Goal: Task Accomplishment & Management: Manage account settings

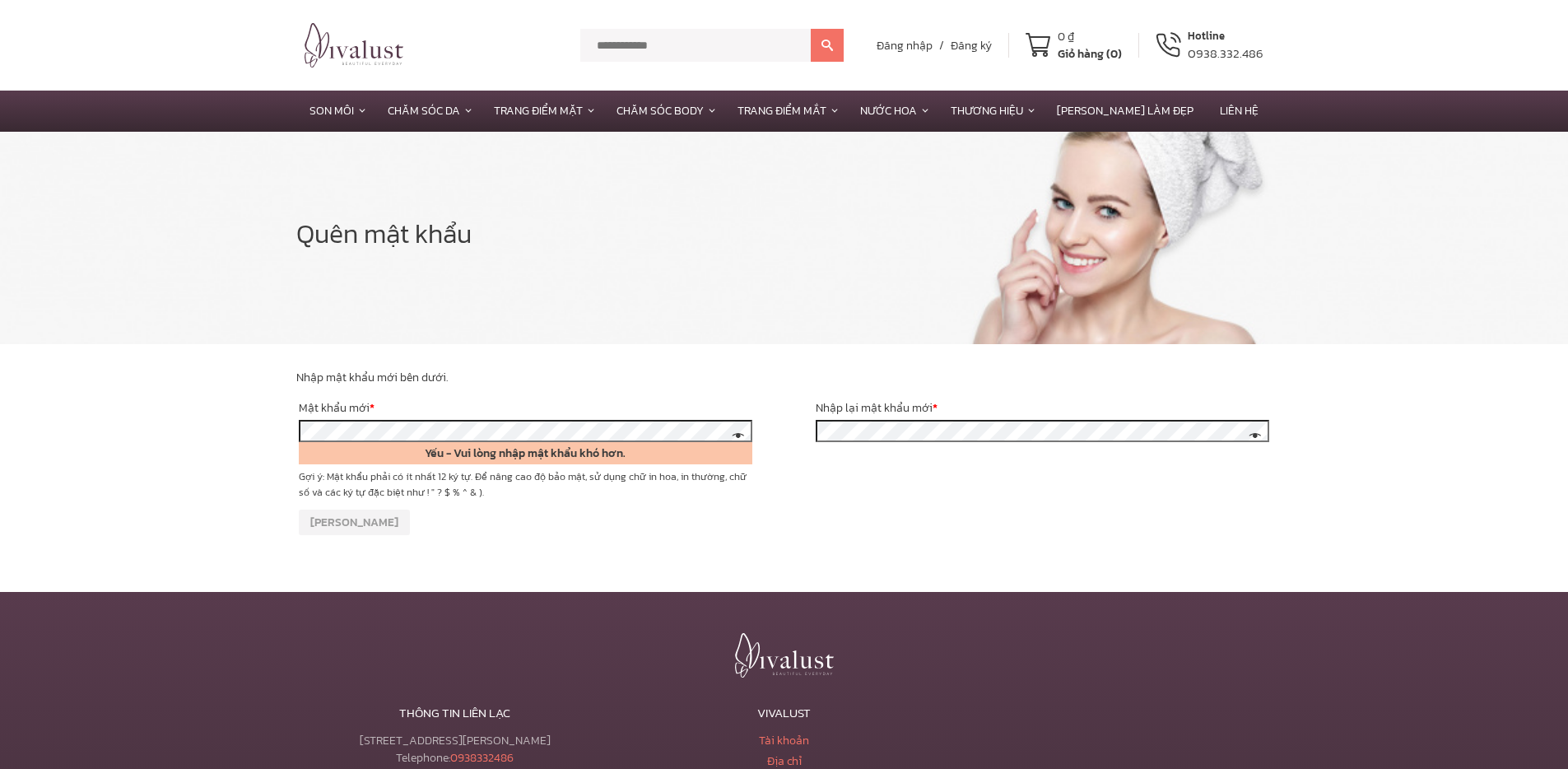
click at [695, 522] on p "Lưu" at bounding box center [784, 522] width 975 height 31
click at [611, 490] on small "Gợi ý: Mật khẩu phải có ít nhất 12 ký tự. Để nâng cao độ bảo mật, sử dụng chữ i…" at bounding box center [525, 484] width 454 height 31
click at [734, 434] on span at bounding box center [735, 437] width 19 height 18
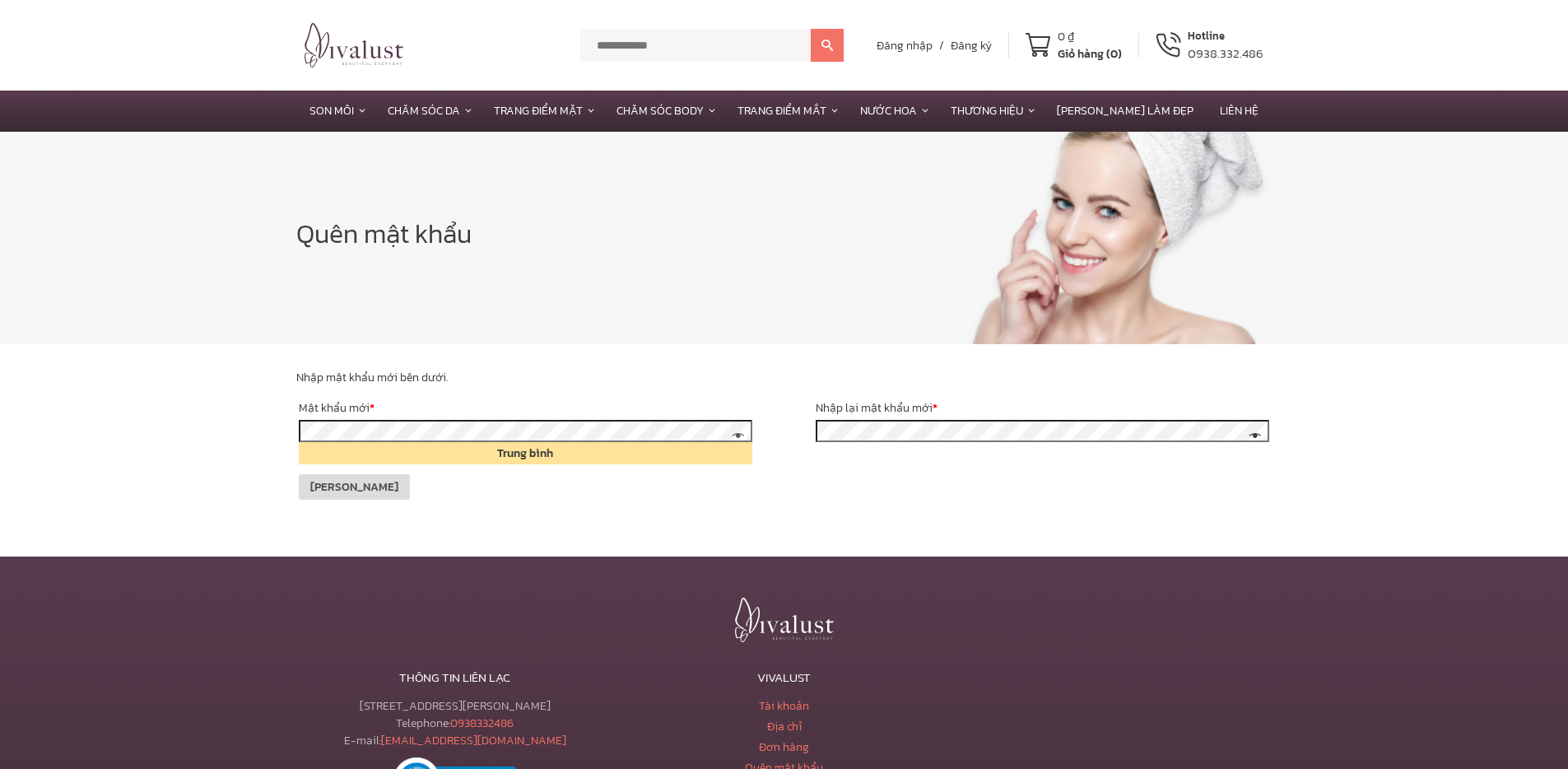
click at [316, 486] on button "Lưu" at bounding box center [354, 486] width 111 height 25
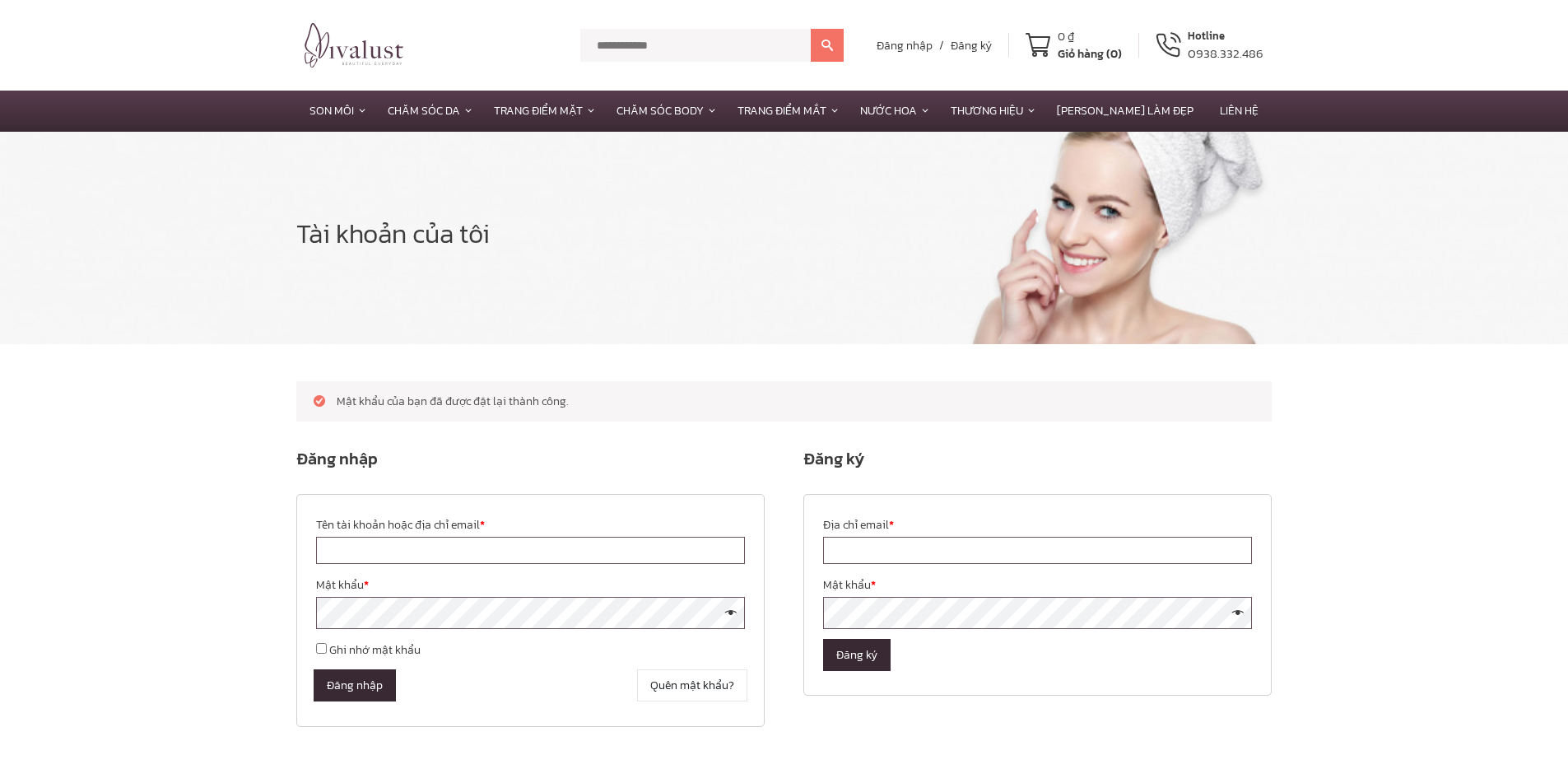
scroll to position [4, 0]
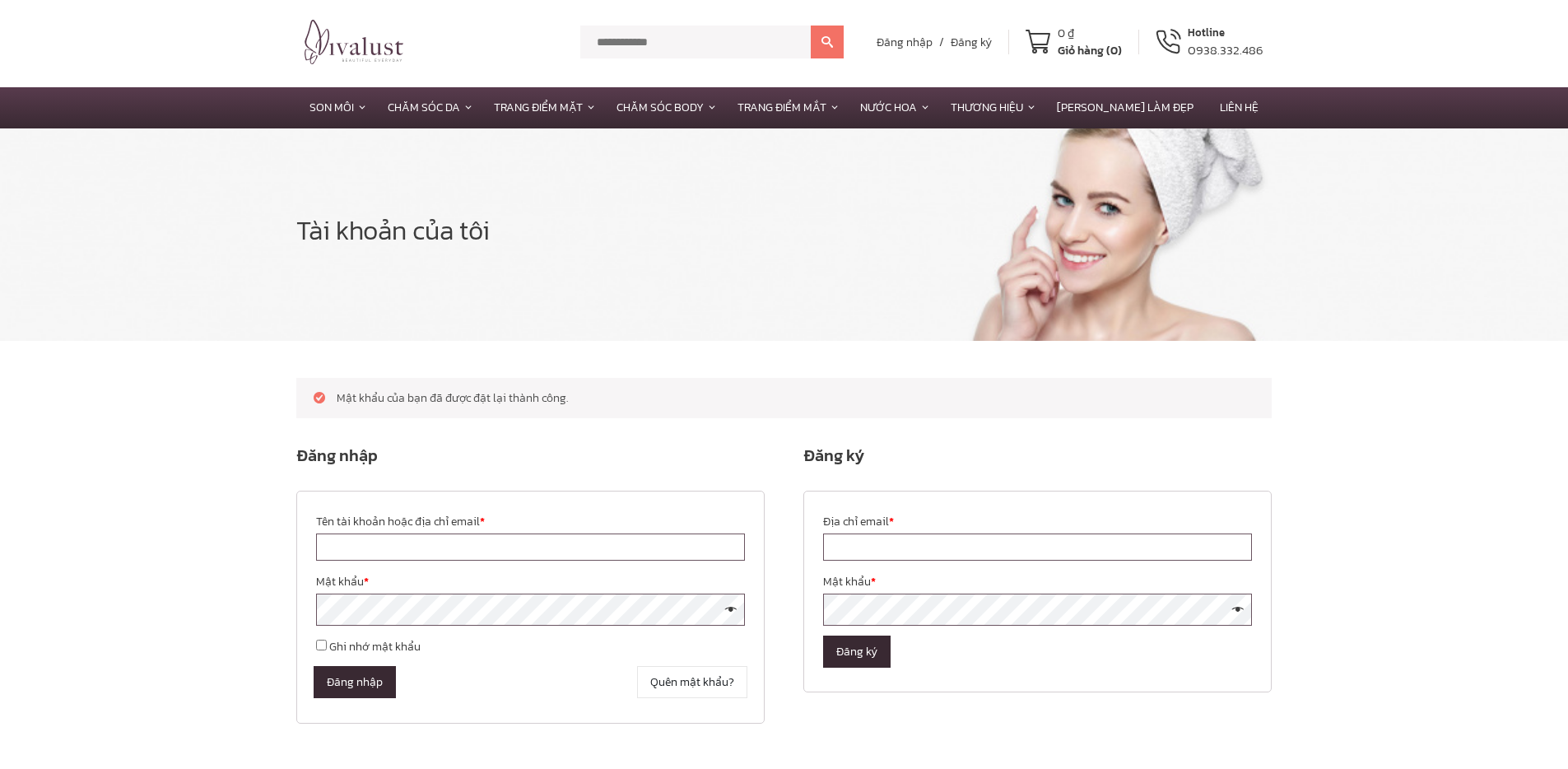
click at [472, 547] on input "Tên tài khoản hoặc địa chỉ email *" at bounding box center [531, 547] width 429 height 27
type input "**********"
click at [343, 687] on button "Đăng nhập" at bounding box center [355, 682] width 82 height 32
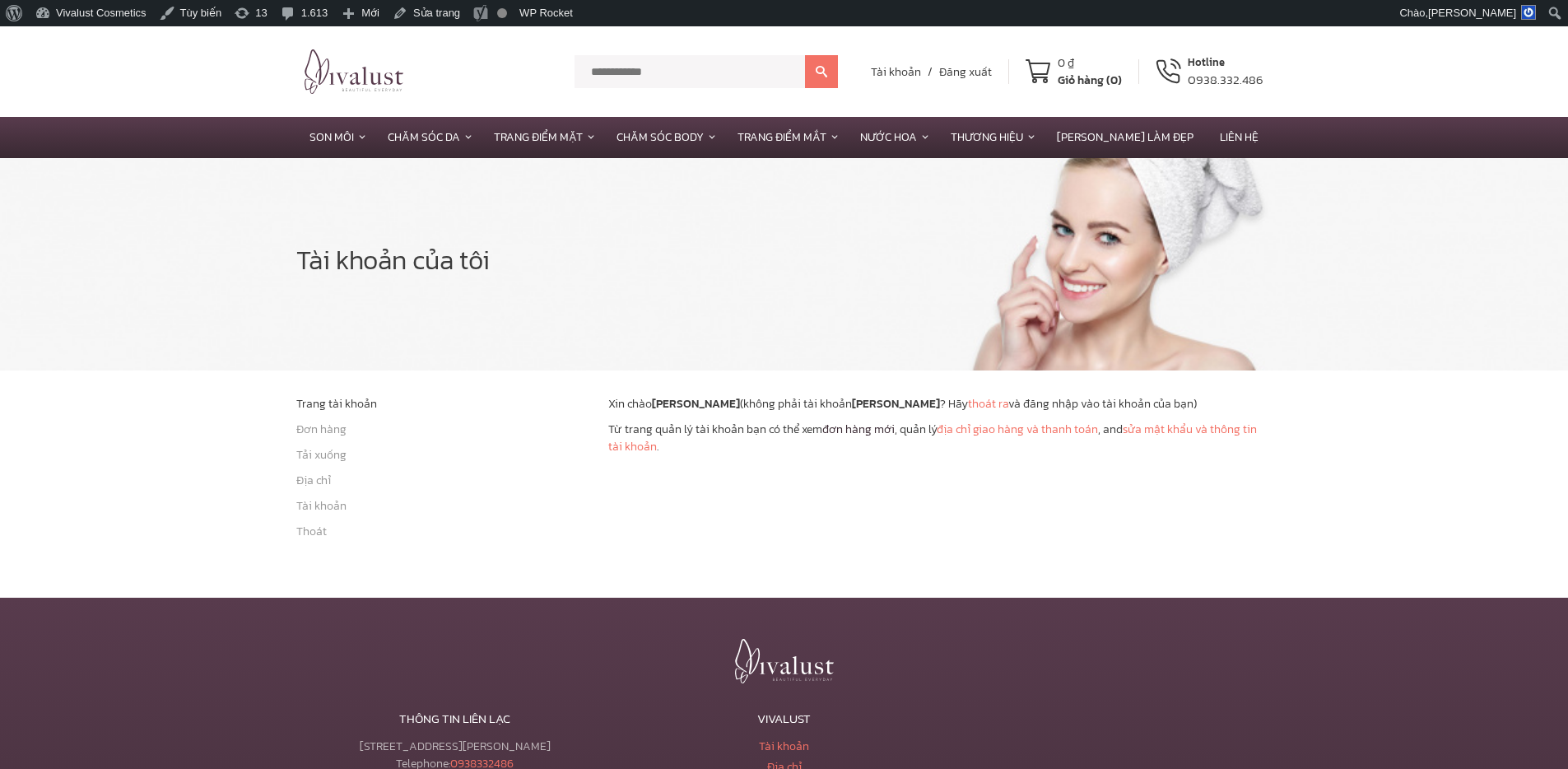
click at [855, 433] on link "đơn hàng mới" at bounding box center [858, 429] width 73 height 18
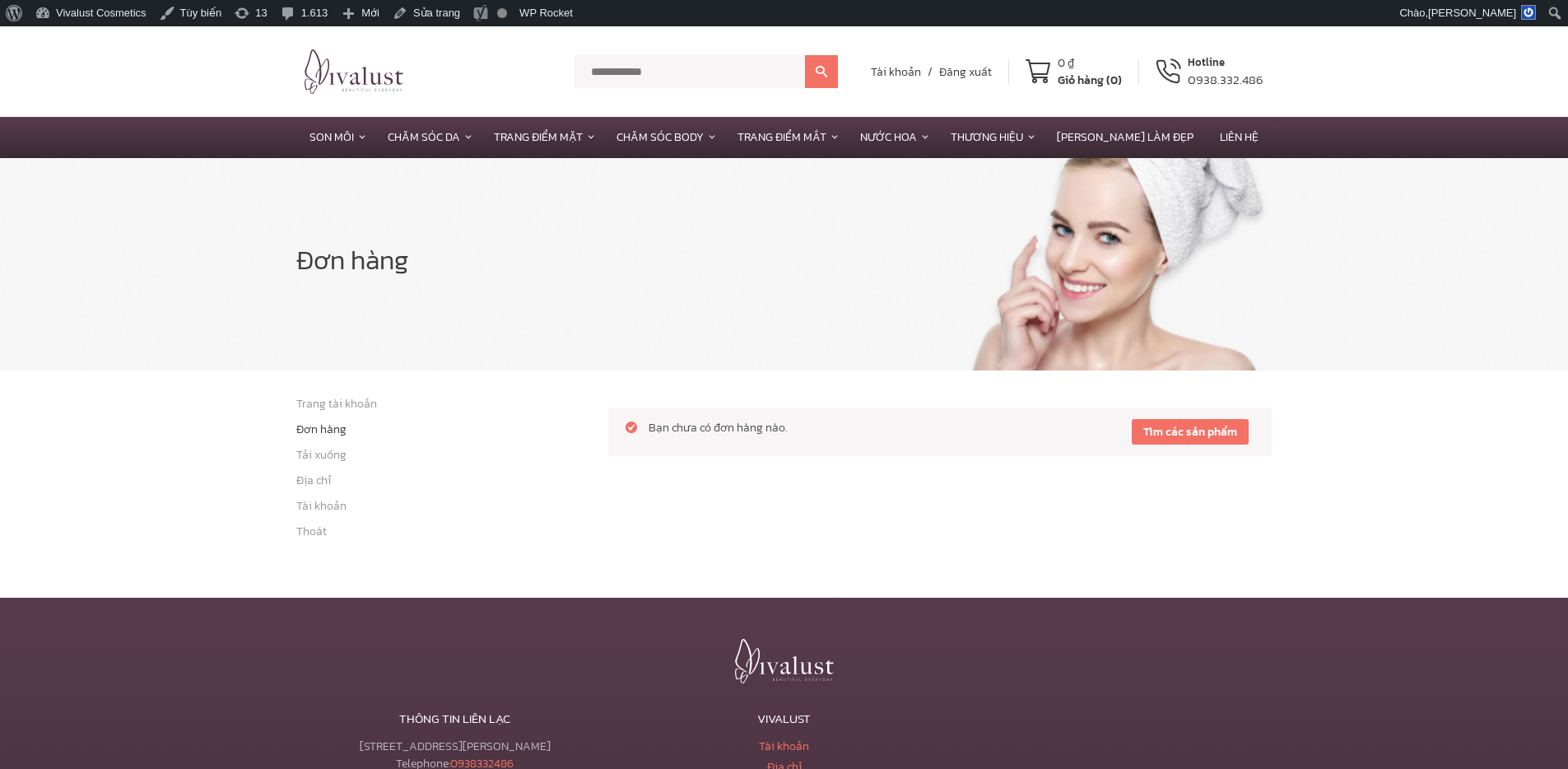
click at [317, 507] on link "Tài khoản" at bounding box center [320, 506] width 50 height 18
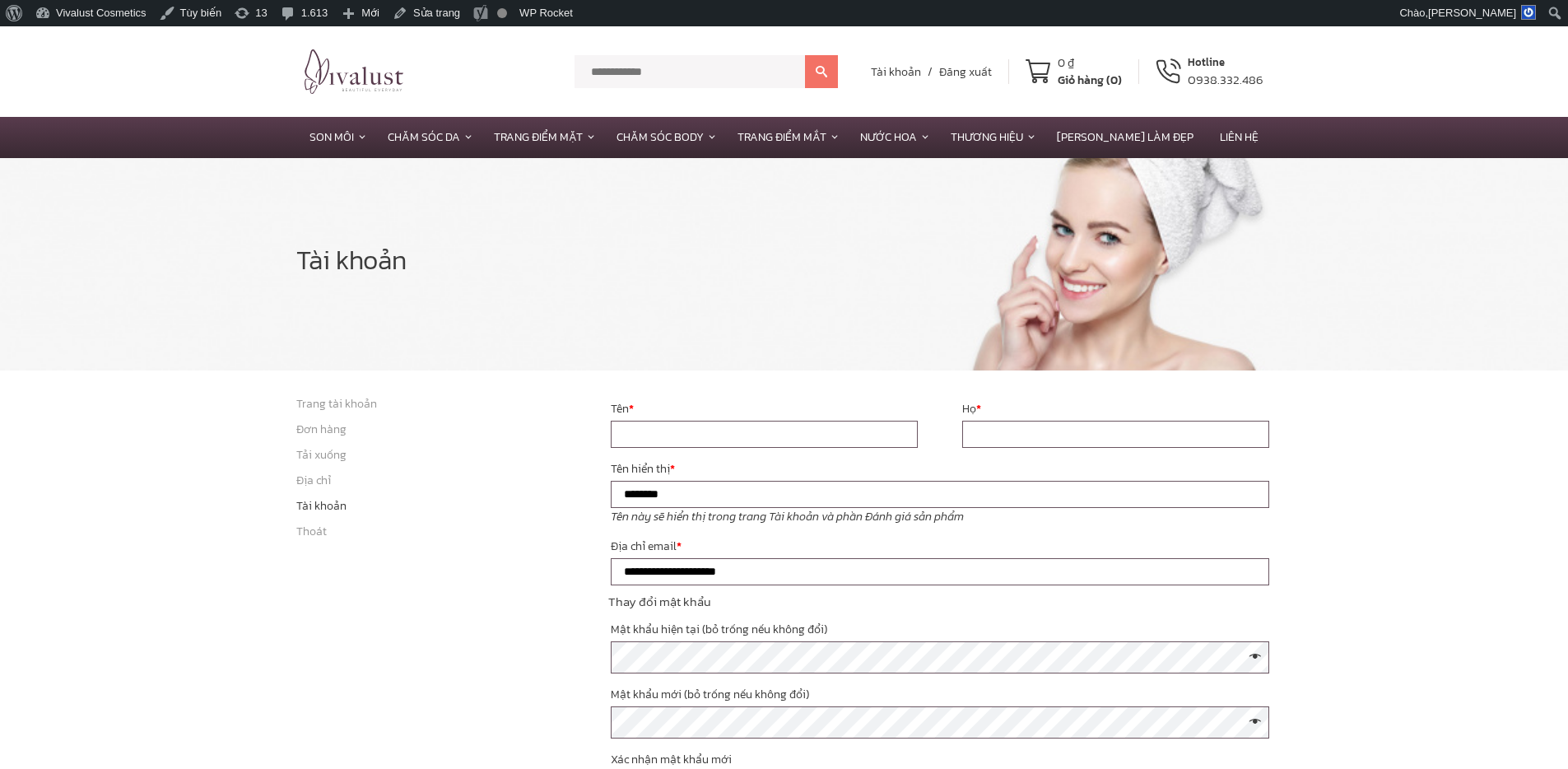
click at [334, 406] on link "Trang tài khoản" at bounding box center [336, 404] width 81 height 18
